Goal: Information Seeking & Learning: Learn about a topic

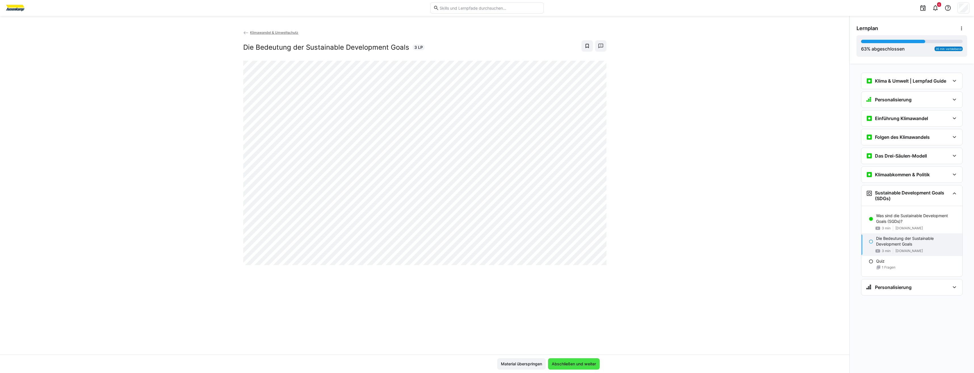
click at [599, 368] on span "Abschließen und weiter" at bounding box center [574, 363] width 52 height 11
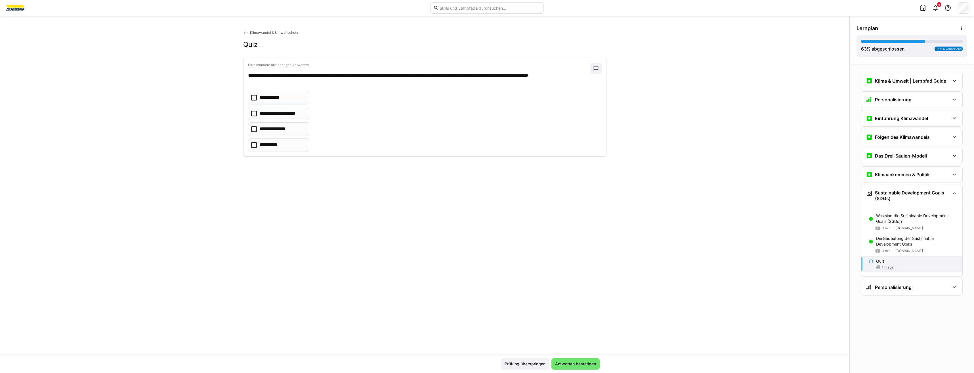
click at [260, 100] on p "**********" at bounding box center [272, 97] width 24 height 7
click at [582, 369] on span "Antworten bestätigen" at bounding box center [576, 363] width 48 height 11
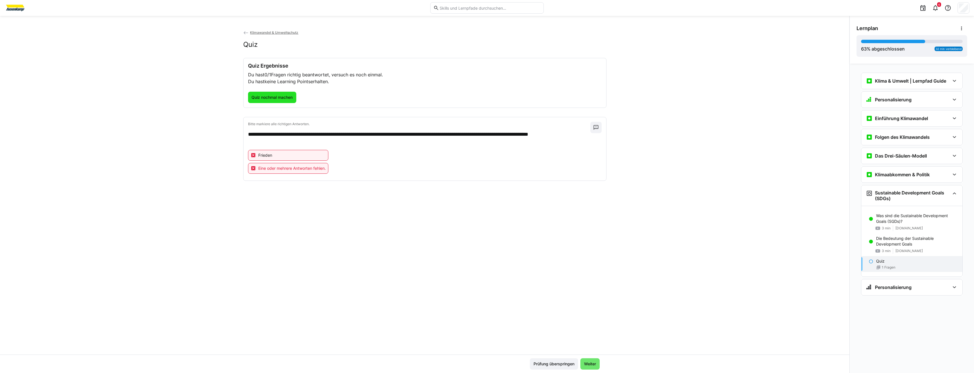
click at [282, 99] on span "Quiz nochmal machen" at bounding box center [272, 98] width 43 height 6
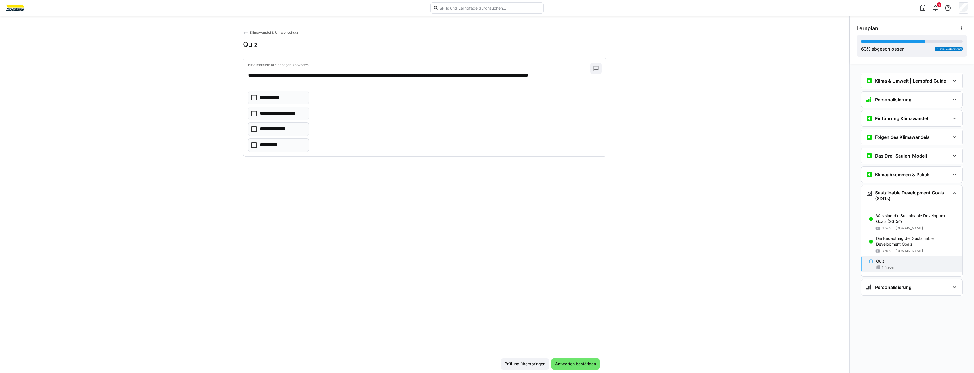
click at [280, 117] on eds-checkbox "**********" at bounding box center [278, 114] width 61 height 14
click at [587, 367] on span "Antworten bestätigen" at bounding box center [576, 364] width 43 height 6
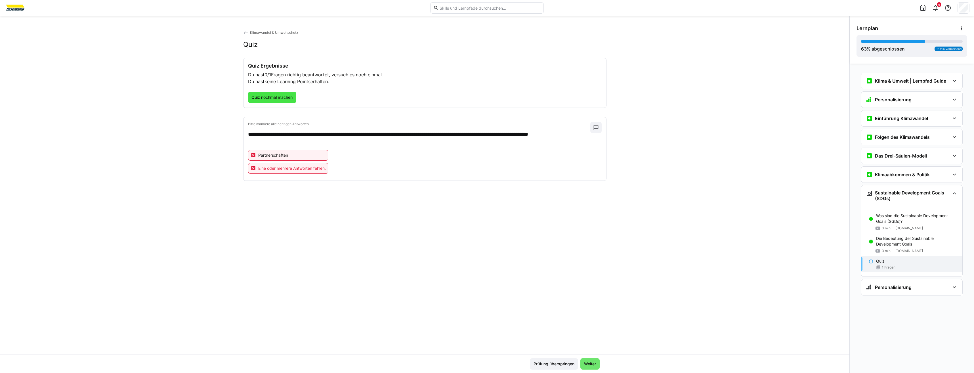
click at [279, 102] on span "Quiz nochmal machen" at bounding box center [272, 97] width 49 height 11
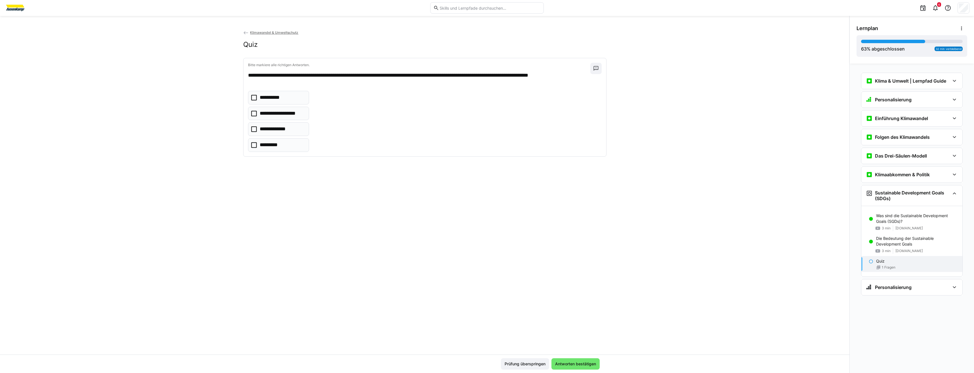
click at [269, 129] on p "**********" at bounding box center [276, 128] width 32 height 7
click at [574, 359] on span "Antworten bestätigen" at bounding box center [576, 363] width 48 height 11
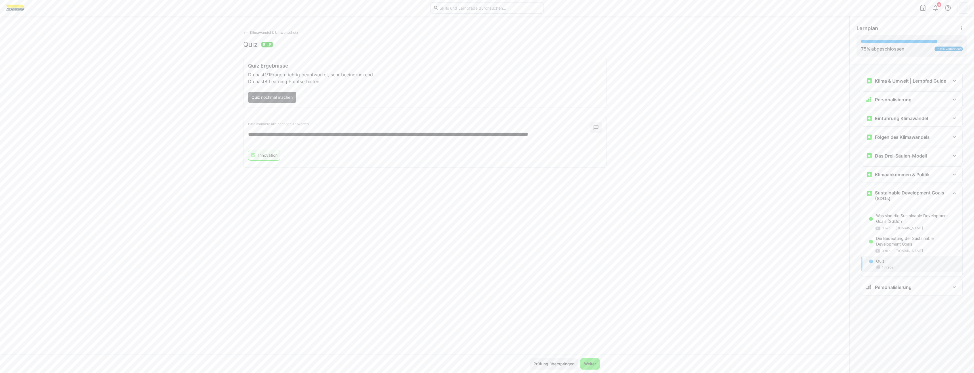
click at [587, 366] on span "Weiter" at bounding box center [590, 364] width 14 height 6
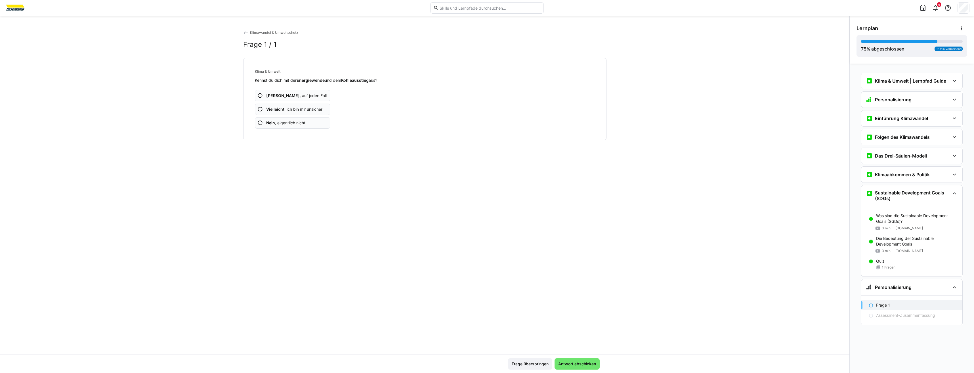
click at [309, 114] on app-assessment-question-radio "Vielleicht , ich bin mir unsicher" at bounding box center [293, 109] width 76 height 11
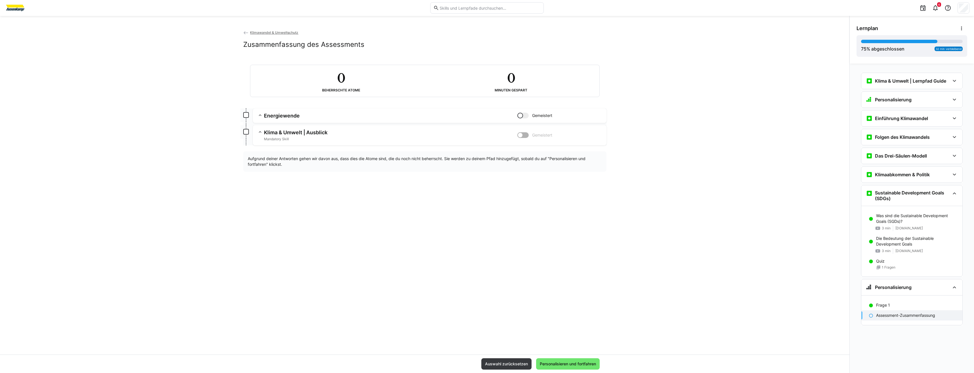
drag, startPoint x: 548, startPoint y: 364, endPoint x: 540, endPoint y: 124, distance: 240.3
click at [541, 129] on app-classroom-main-layout "Klimawandel & Umweltschutz Zusammenfassung des Assessments 0 Beherrschte Atome …" at bounding box center [425, 202] width 850 height 344
click at [526, 117] on div at bounding box center [523, 116] width 11 height 6
click at [524, 130] on app-assessment-toggle "Gemeistert" at bounding box center [560, 135] width 85 height 12
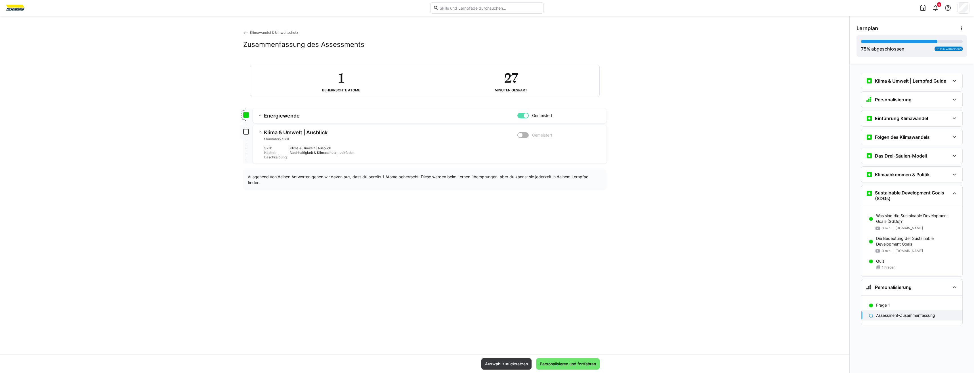
click at [524, 135] on div at bounding box center [523, 135] width 11 height 6
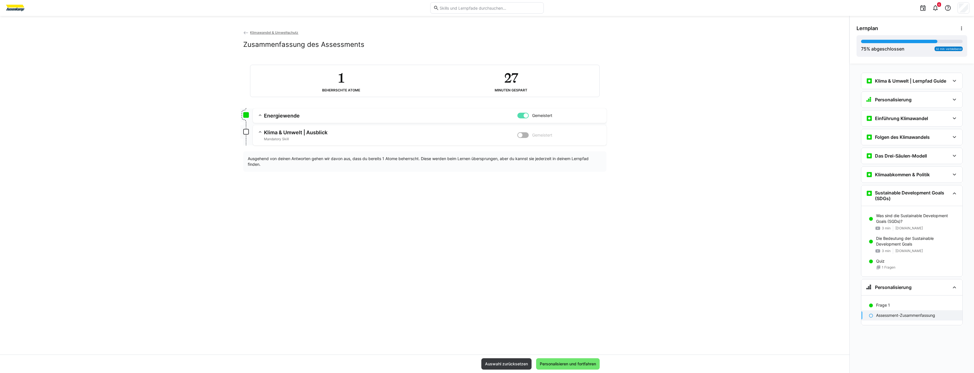
click at [523, 137] on div at bounding box center [523, 135] width 11 height 6
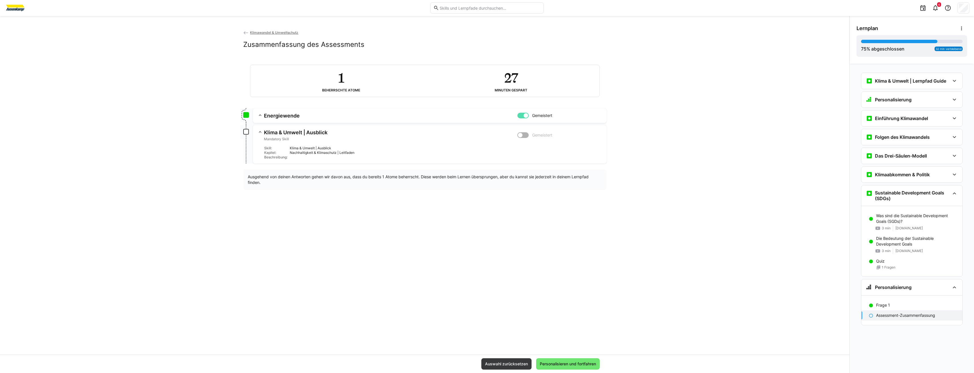
click at [365, 151] on div "Nachhaltigkeit & Klimaschutz | Leitfaden" at bounding box center [446, 152] width 312 height 5
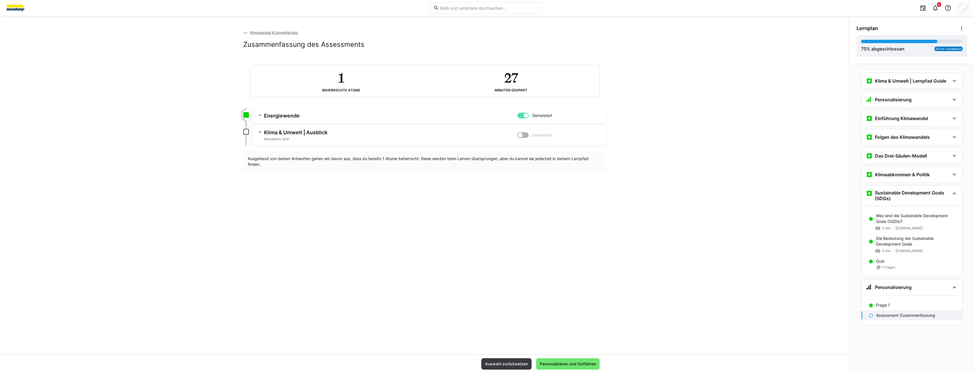
click at [317, 146] on div "1 Beherrschte Atome 27 Minuten gespart Energiewende Gemeistert Skill: Energiewe…" at bounding box center [424, 115] width 363 height 114
click at [315, 132] on h3 "Klima & Umwelt | Ausblick" at bounding box center [391, 132] width 254 height 7
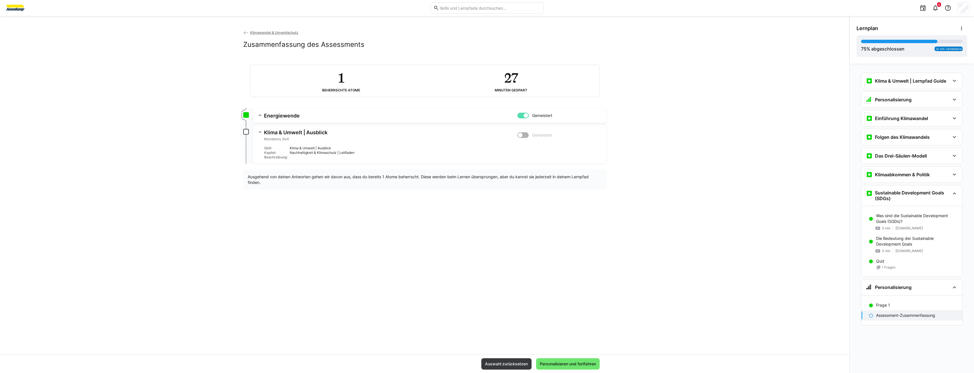
click at [526, 120] on app-summary-expansion "Energiewende Gemeistert Skill: Energiewende Kapitel: Klima & Umwelt Beschreibun…" at bounding box center [430, 115] width 354 height 14
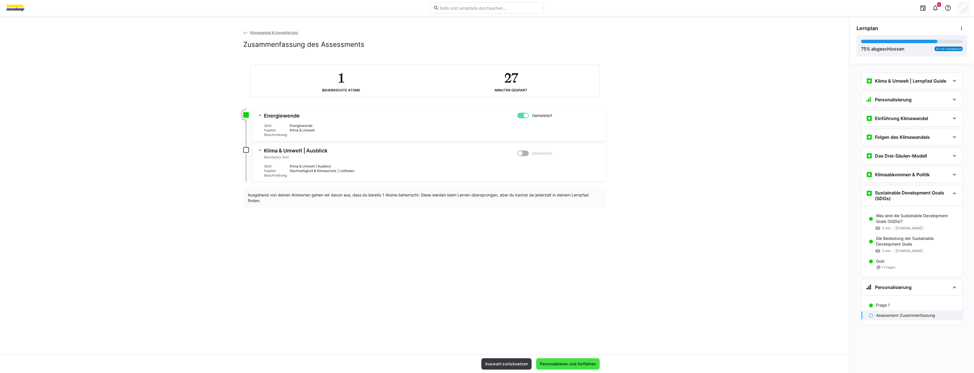
click at [568, 367] on span "Personalisieren und fortfahren" at bounding box center [568, 364] width 58 height 6
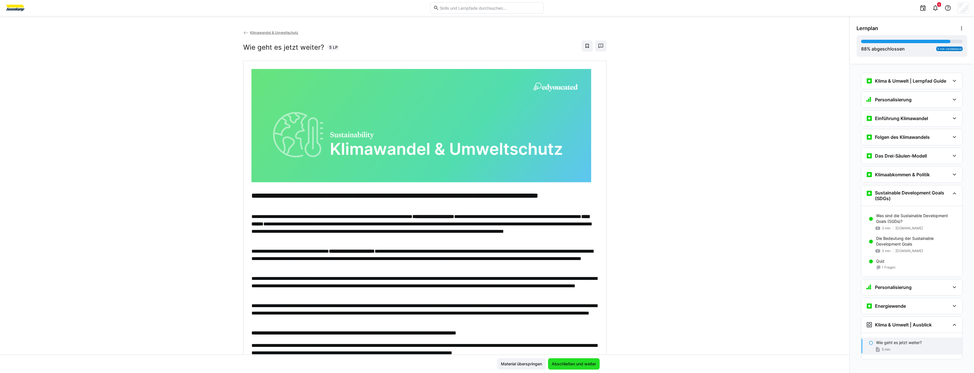
click at [568, 367] on span "Abschließen und weiter" at bounding box center [574, 364] width 46 height 6
click at [568, 367] on span "Material überspringen" at bounding box center [554, 364] width 43 height 6
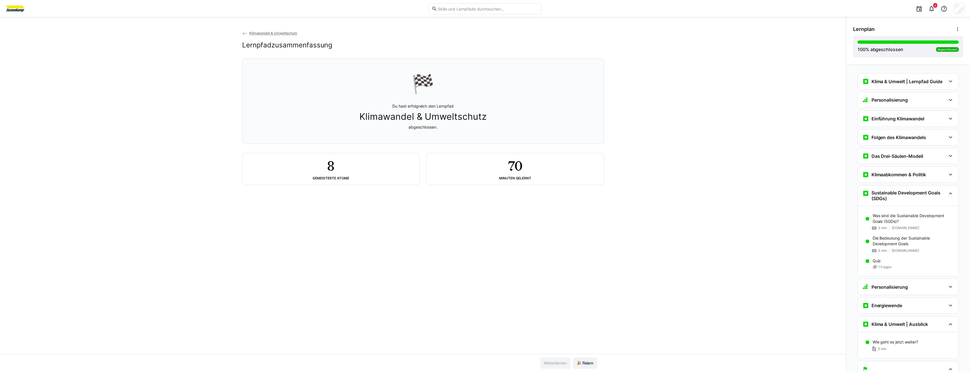
scroll to position [23, 0]
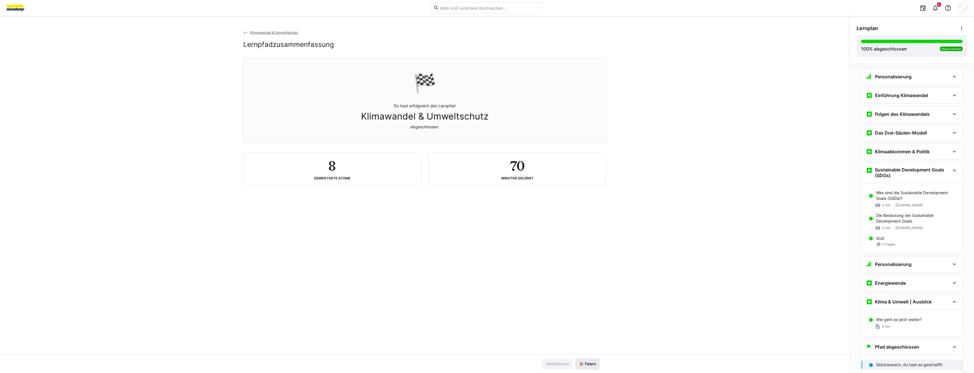
click at [588, 363] on span "🎉 Feiern" at bounding box center [587, 364] width 19 height 6
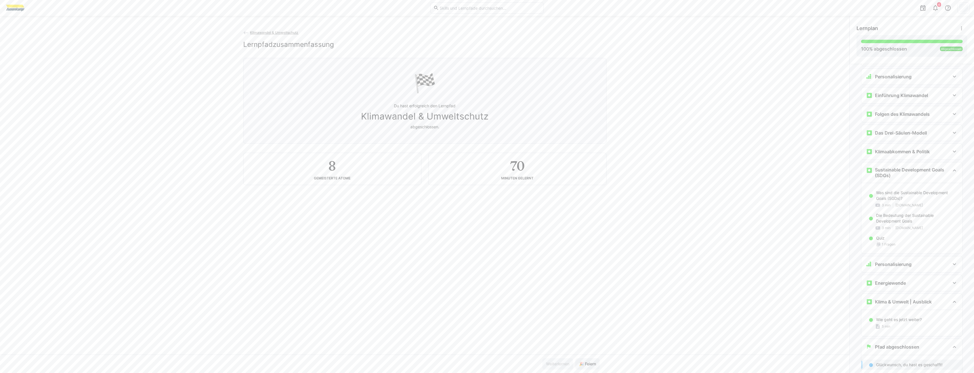
click at [261, 31] on span "Klimawandel & Umweltschutz" at bounding box center [274, 32] width 48 height 4
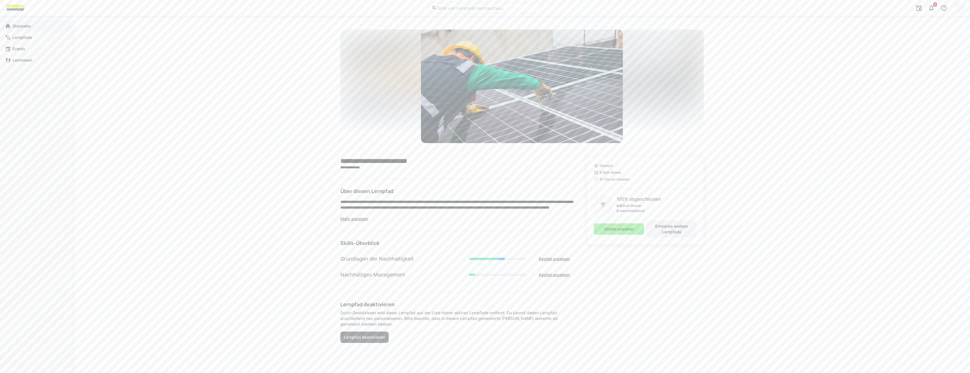
click at [7, 23] on div "Startseite" at bounding box center [36, 25] width 69 height 11
